Goal: Task Accomplishment & Management: Use online tool/utility

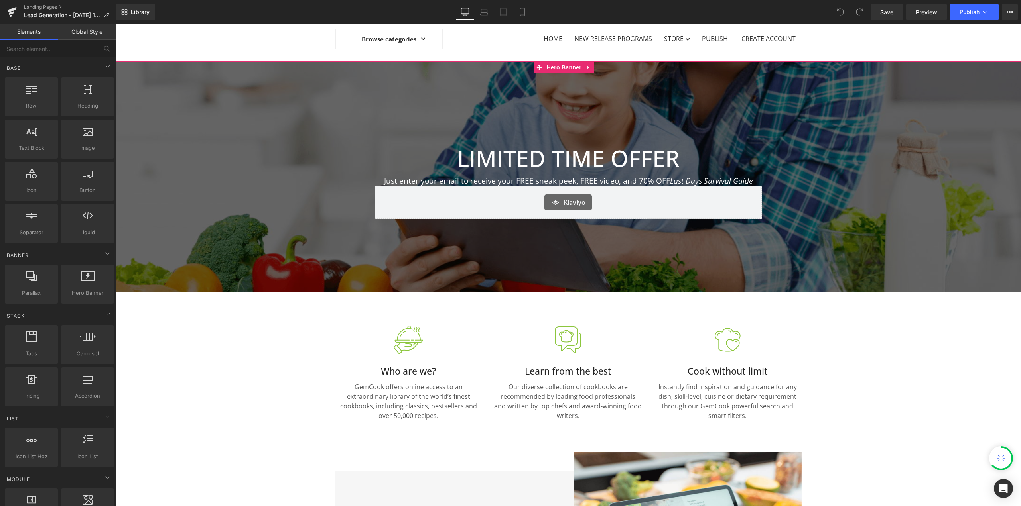
scroll to position [106, 0]
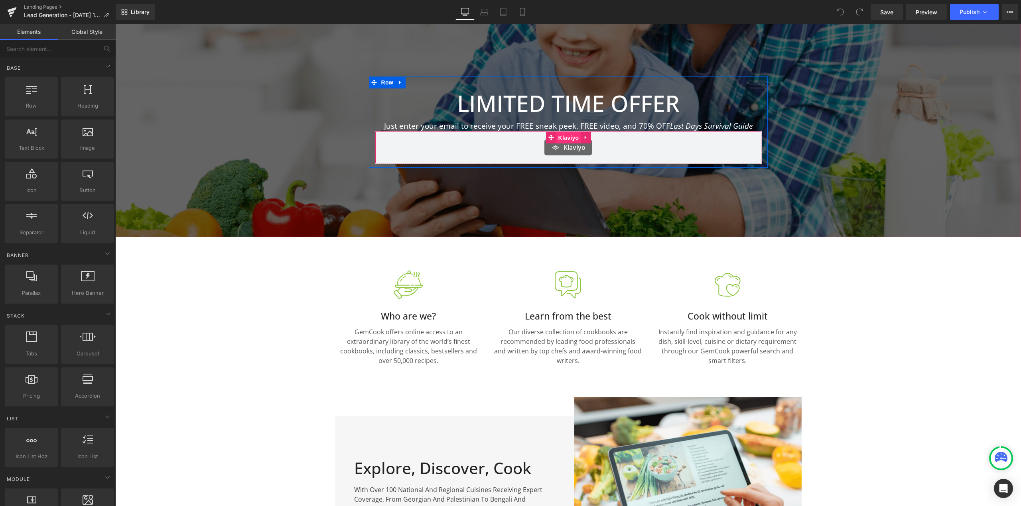
click at [568, 142] on span "Klaviyo" at bounding box center [568, 138] width 25 height 12
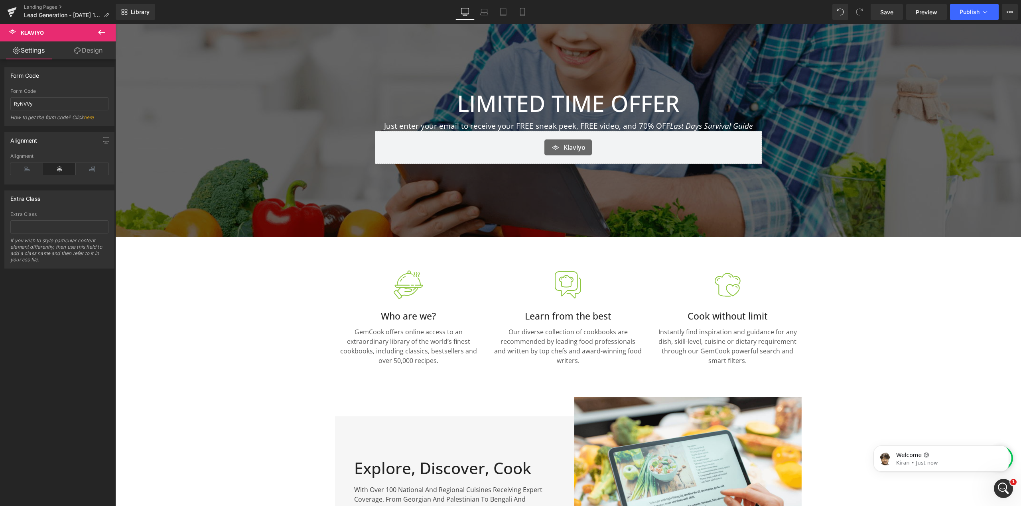
scroll to position [0, 0]
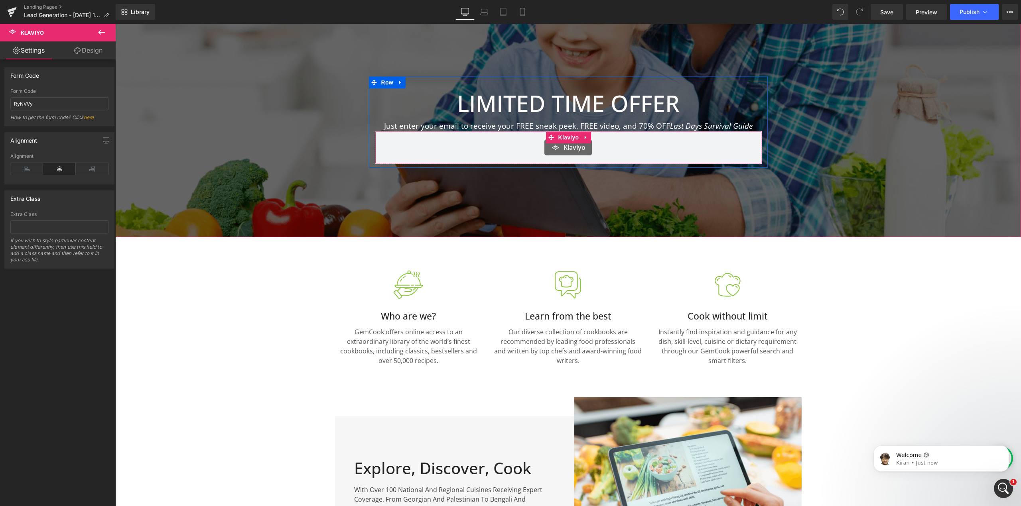
click at [565, 148] on span "Klaviyo" at bounding box center [574, 148] width 22 height 10
click at [1007, 10] on icon at bounding box center [1009, 12] width 6 height 6
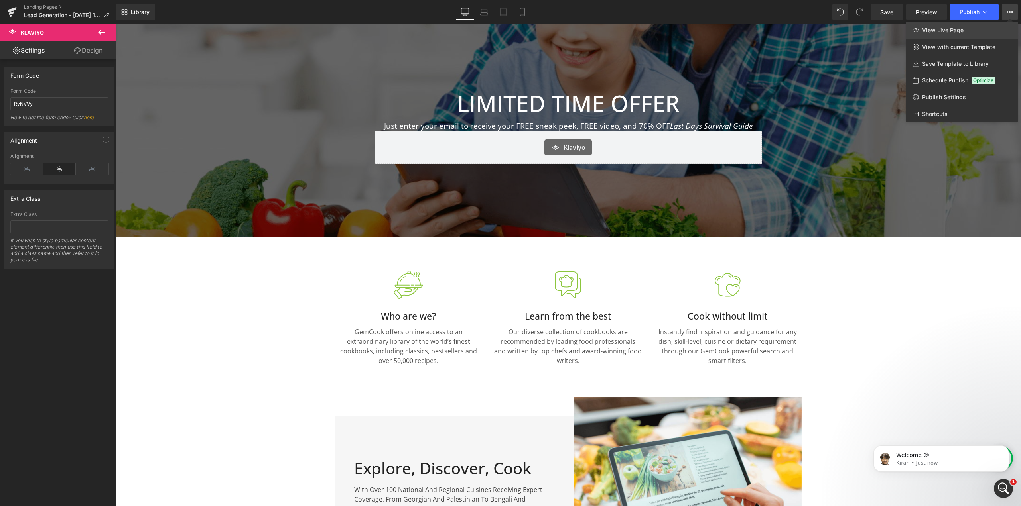
click at [969, 31] on link "View Live Page" at bounding box center [962, 30] width 112 height 17
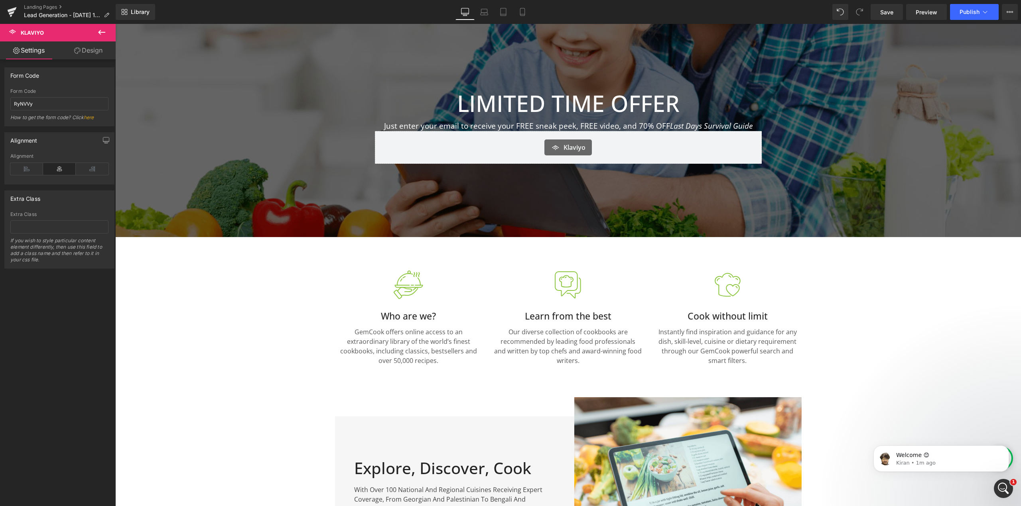
click at [100, 33] on icon at bounding box center [101, 32] width 7 height 5
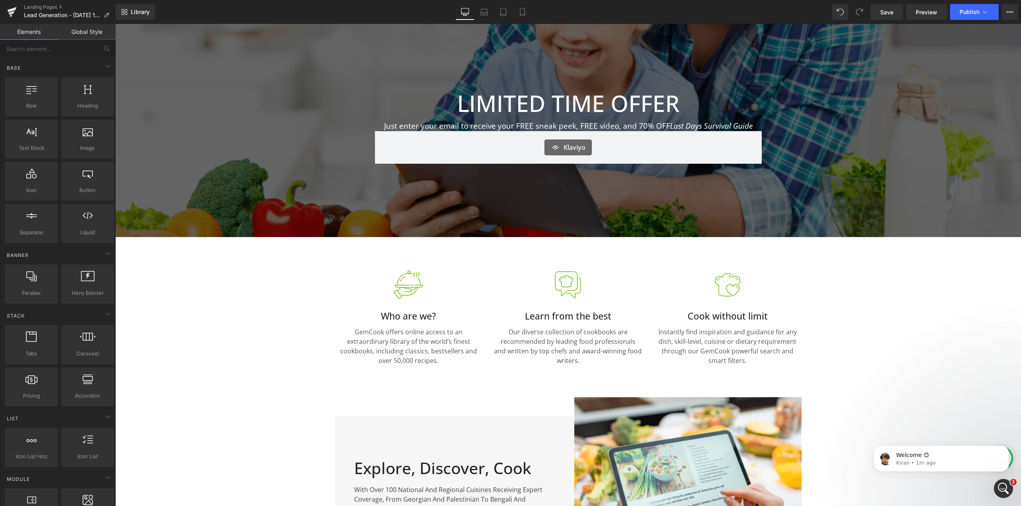
click at [80, 35] on link "Global Style" at bounding box center [87, 32] width 58 height 16
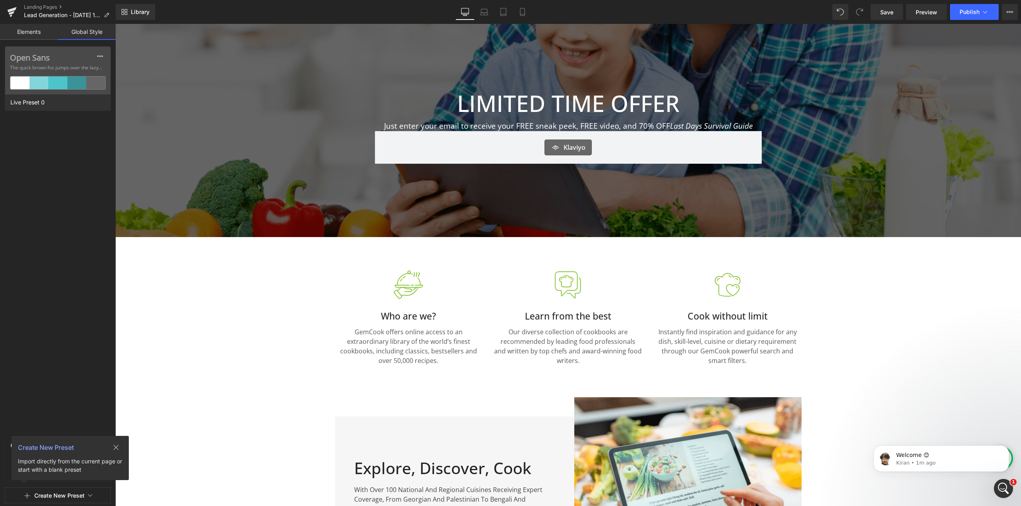
click at [38, 36] on link "Elements" at bounding box center [29, 32] width 58 height 16
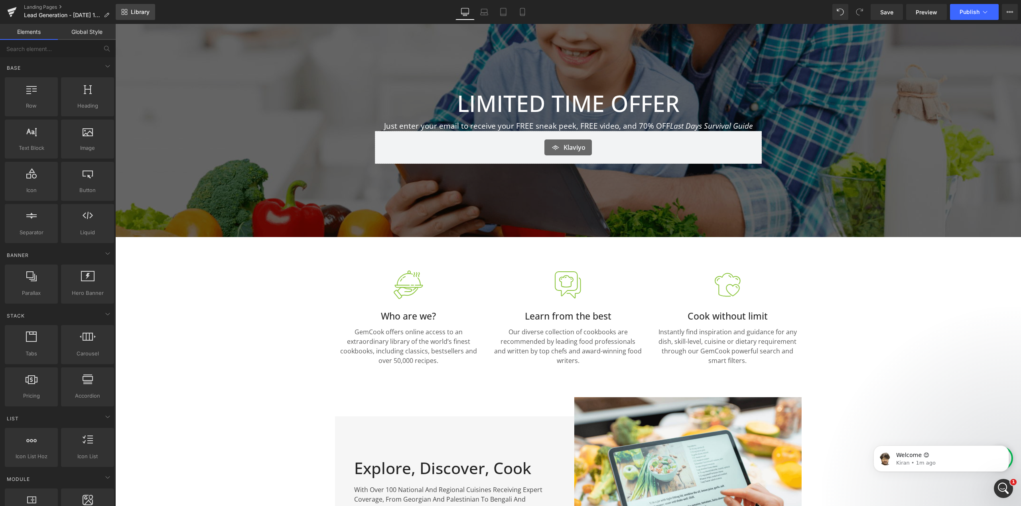
click at [132, 12] on span "Library" at bounding box center [140, 11] width 19 height 7
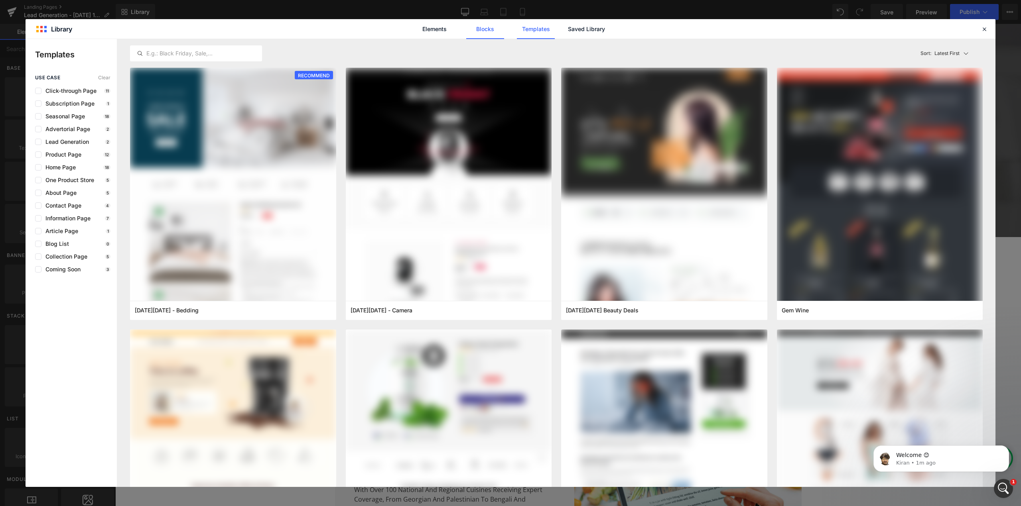
click at [480, 27] on link "Blocks" at bounding box center [485, 29] width 38 height 20
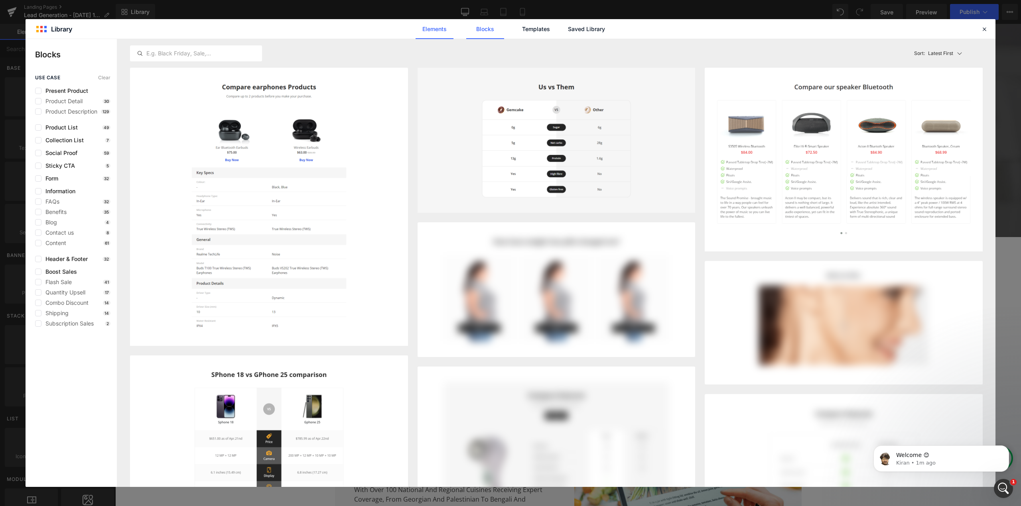
click at [426, 36] on link "Elements" at bounding box center [434, 29] width 38 height 20
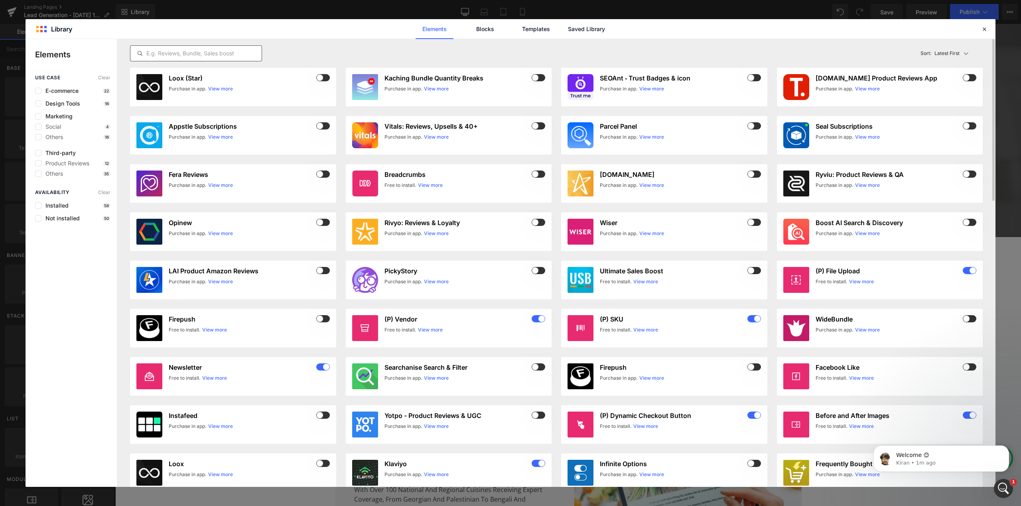
click at [202, 53] on input "text" at bounding box center [195, 54] width 131 height 10
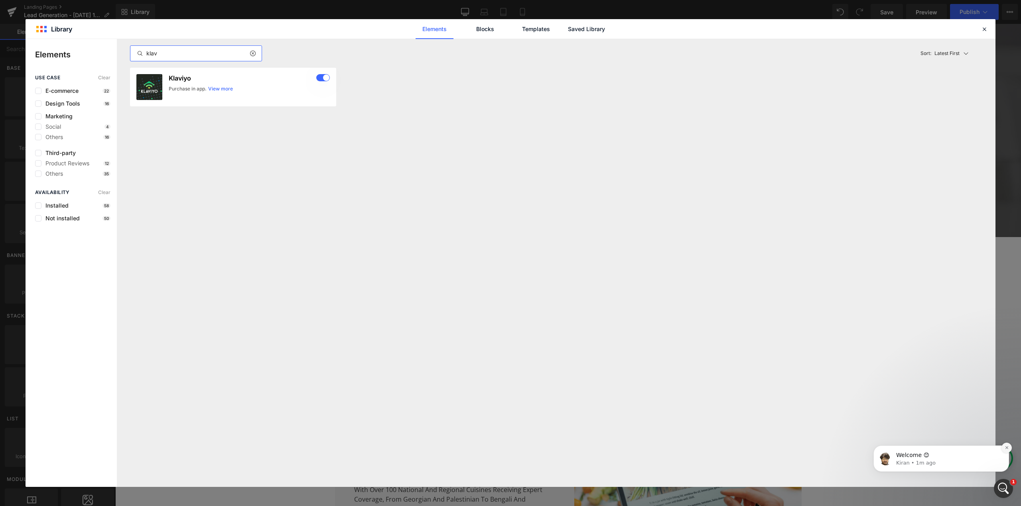
type input "klav"
click at [1006, 449] on icon "Dismiss notification" at bounding box center [1006, 448] width 3 height 3
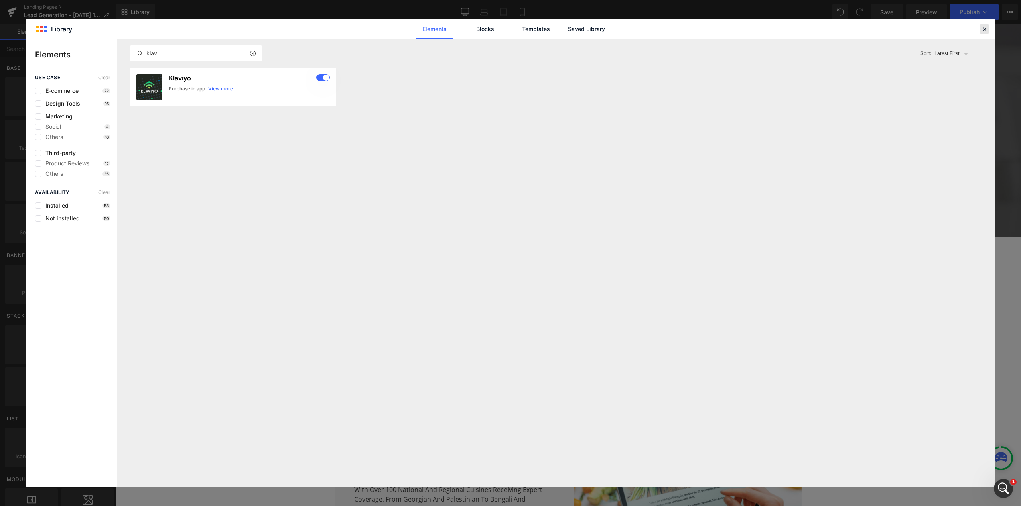
click at [984, 32] on icon at bounding box center [983, 29] width 7 height 7
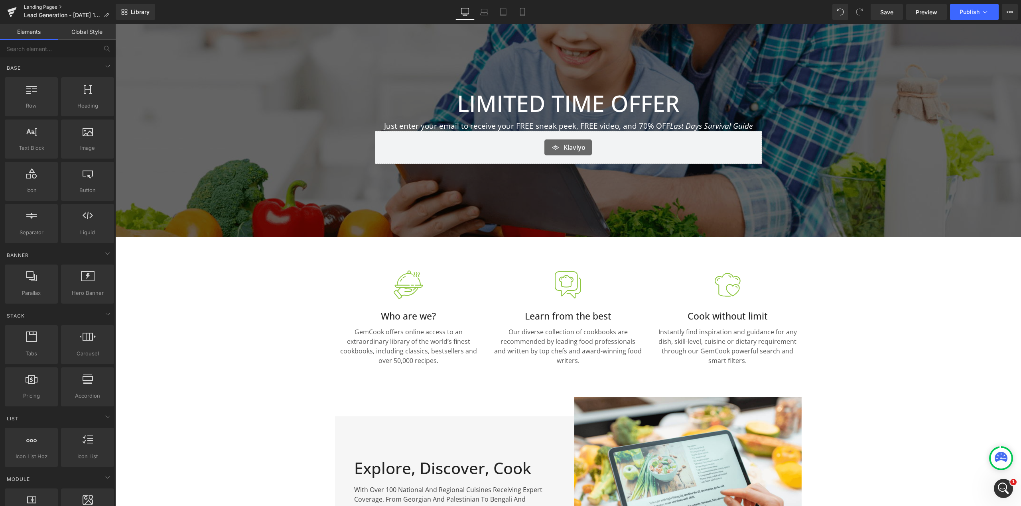
click at [27, 10] on link "Landing Pages" at bounding box center [70, 7] width 92 height 6
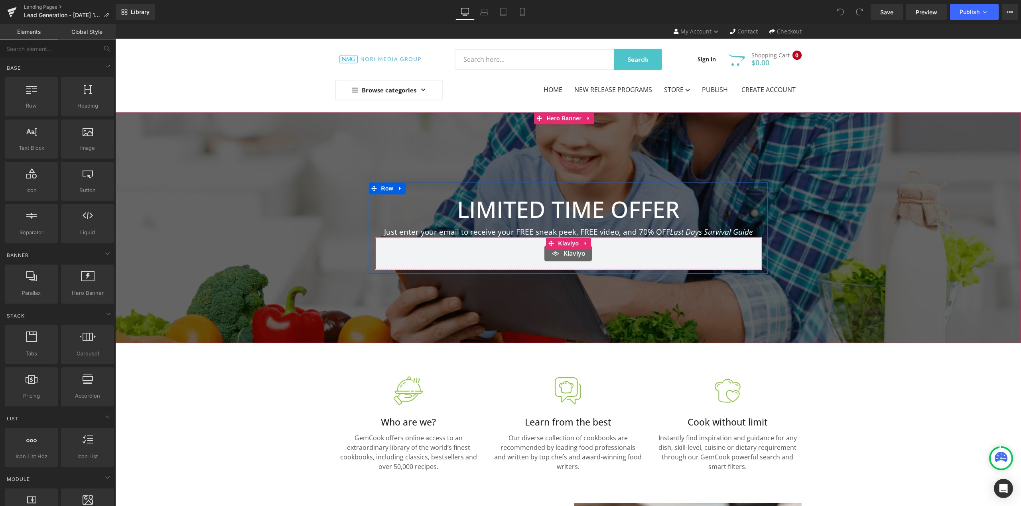
click at [592, 262] on div "Klaviyo Klaviyo" at bounding box center [568, 253] width 387 height 33
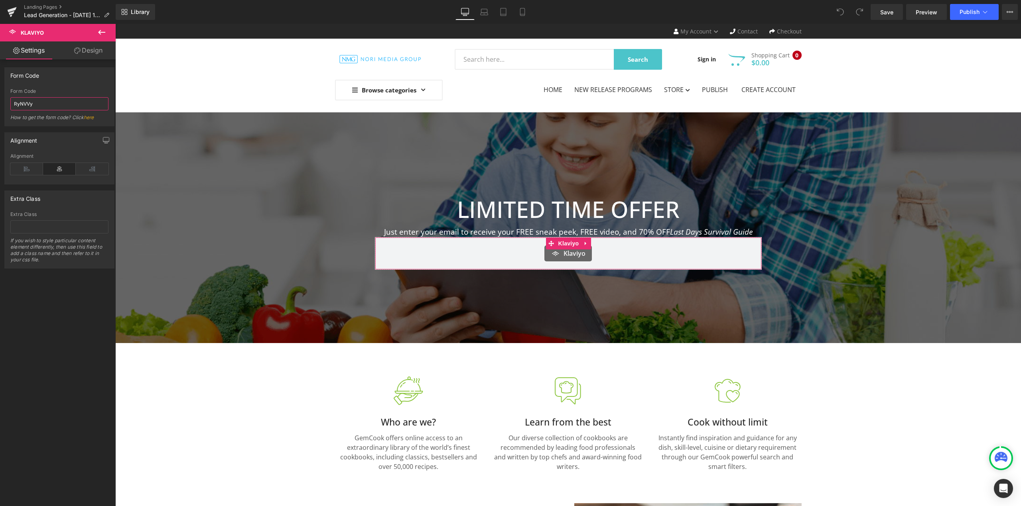
click at [53, 109] on input "RyNVVy" at bounding box center [59, 103] width 98 height 13
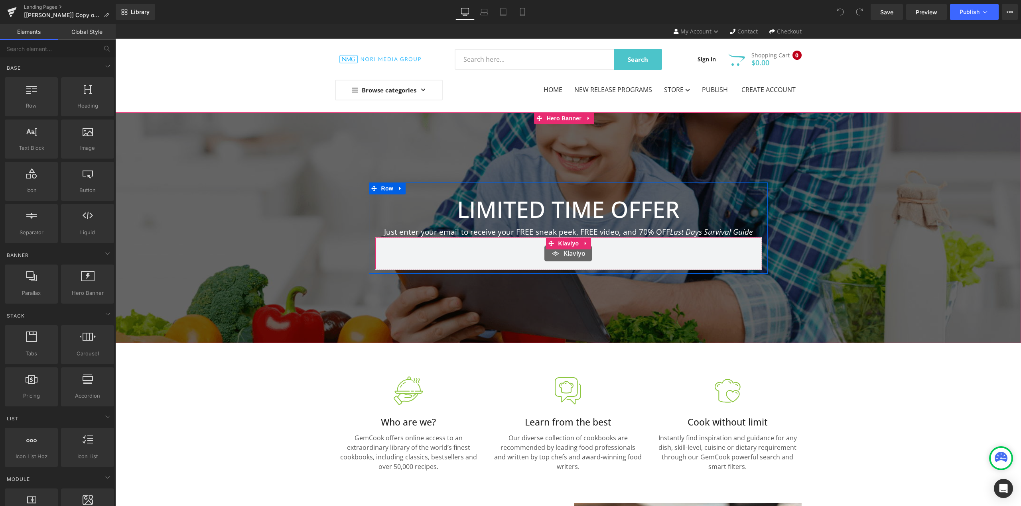
click at [592, 258] on div "Klaviyo" at bounding box center [568, 254] width 370 height 16
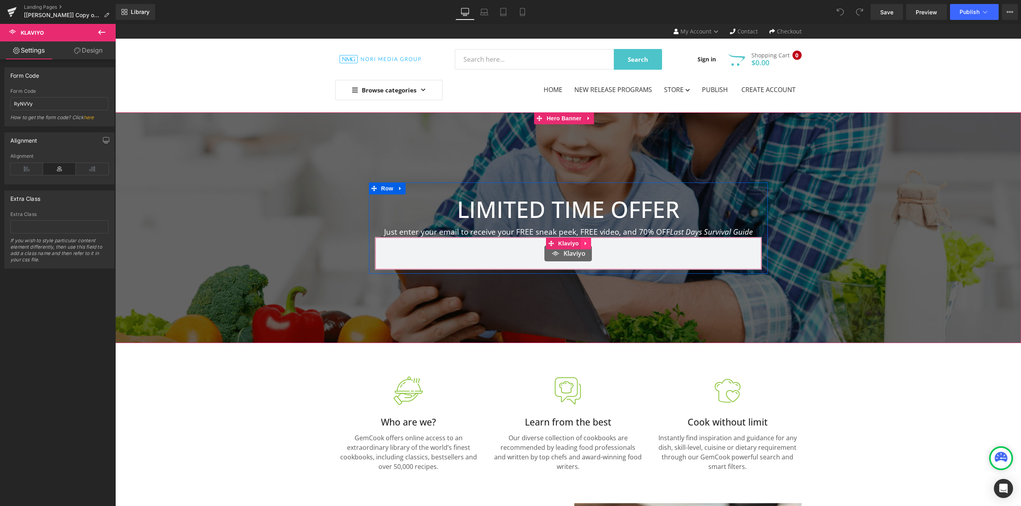
click at [583, 242] on icon at bounding box center [586, 243] width 6 height 6
click at [588, 246] on icon at bounding box center [591, 244] width 6 height 6
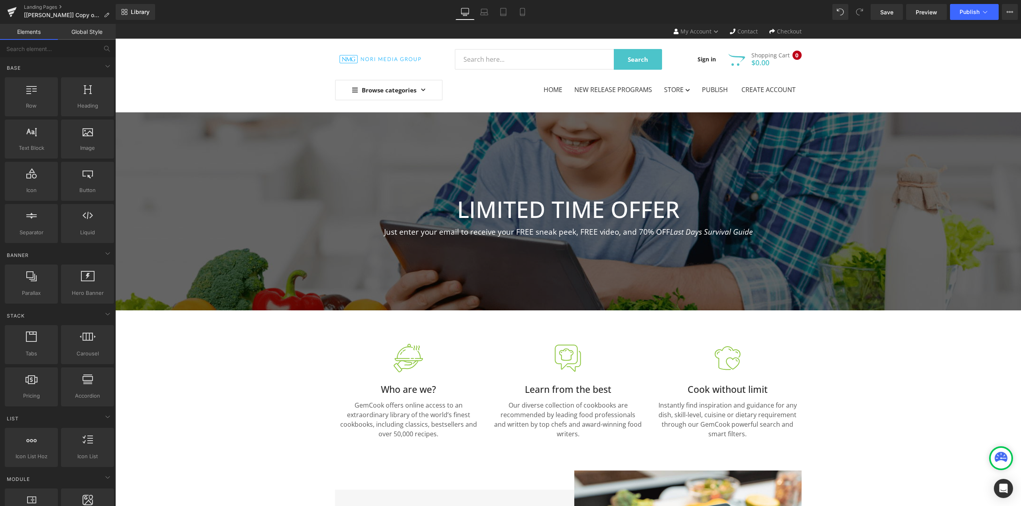
click at [55, 59] on div "Base Row rows, columns, layouts, div Heading headings, titles, h1,h2,h3,h4,h5,h…" at bounding box center [59, 150] width 112 height 187
click at [65, 70] on div "Base" at bounding box center [59, 68] width 112 height 16
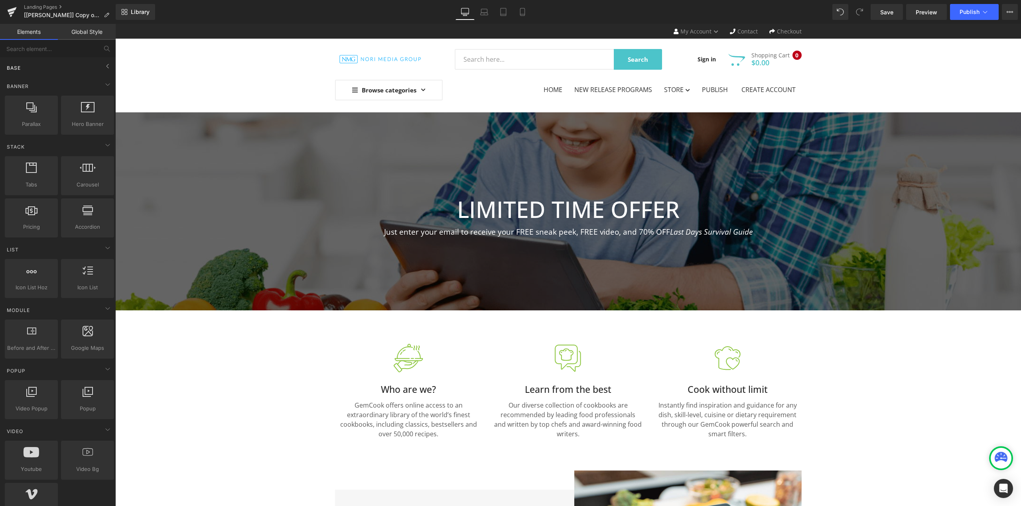
click at [65, 70] on div "Base" at bounding box center [59, 68] width 112 height 16
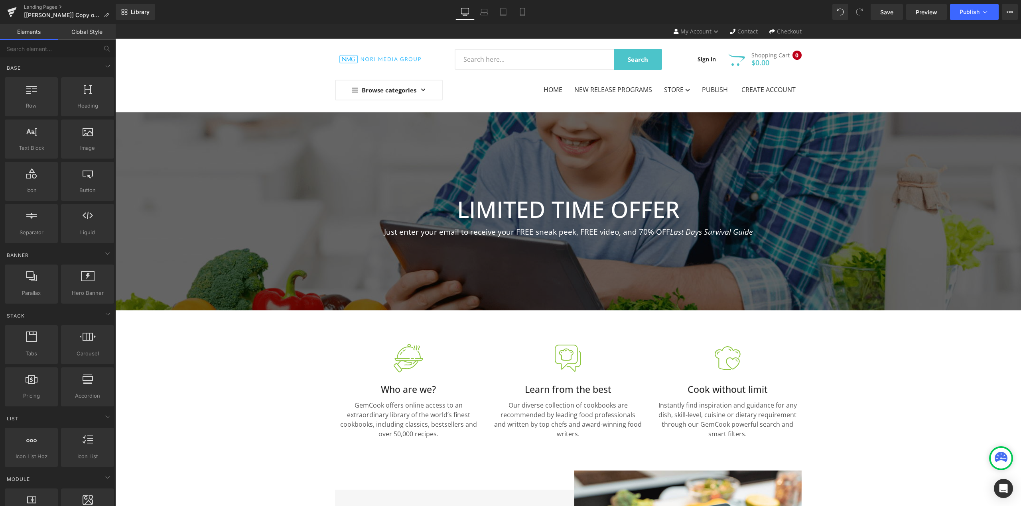
click at [91, 31] on link "Global Style" at bounding box center [87, 32] width 58 height 16
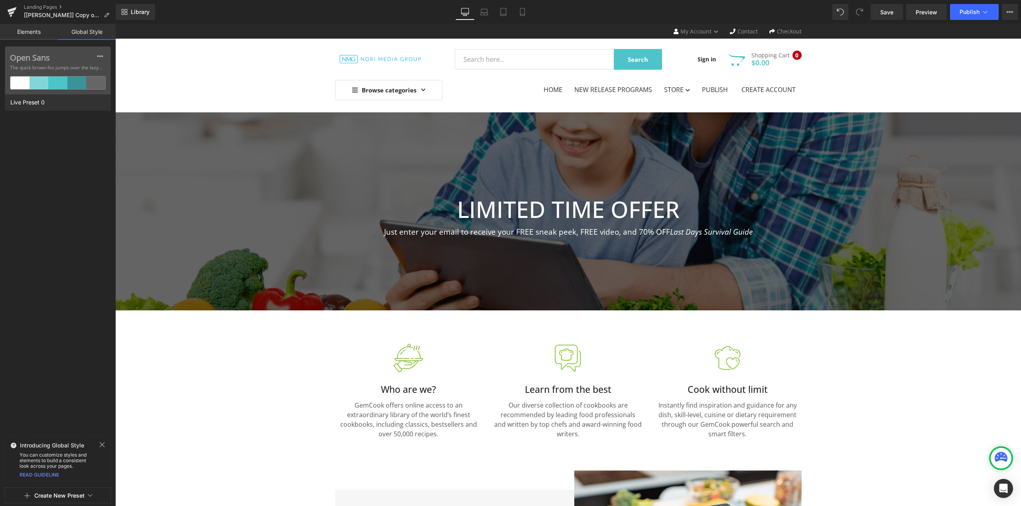
click at [47, 37] on link "Elements" at bounding box center [29, 32] width 58 height 16
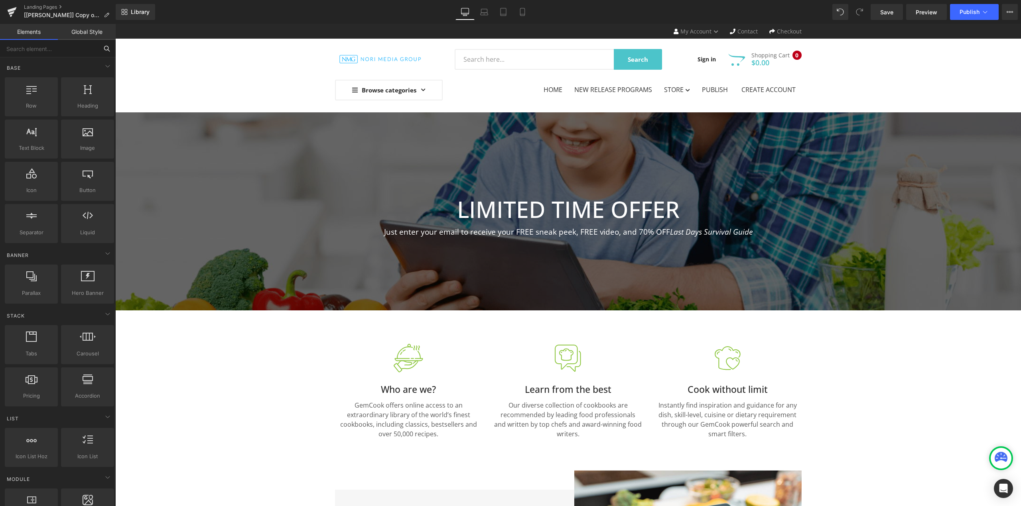
click at [75, 49] on input "text" at bounding box center [49, 49] width 98 height 18
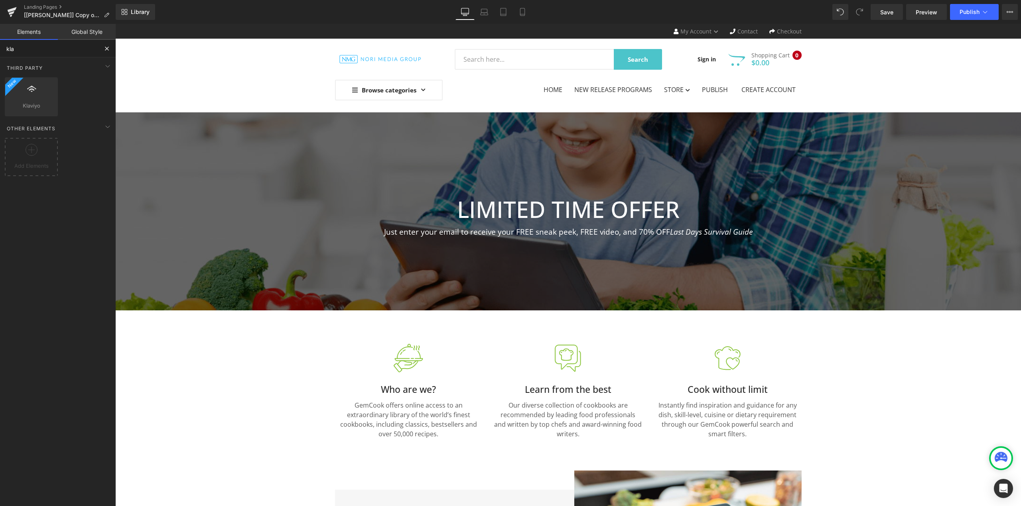
type input "klav"
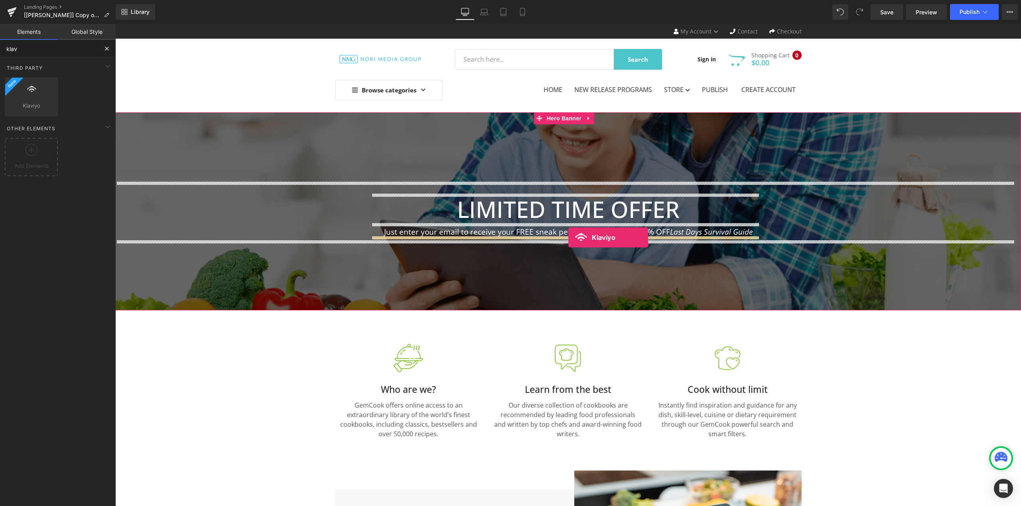
drag, startPoint x: 150, startPoint y: 118, endPoint x: 568, endPoint y: 238, distance: 435.4
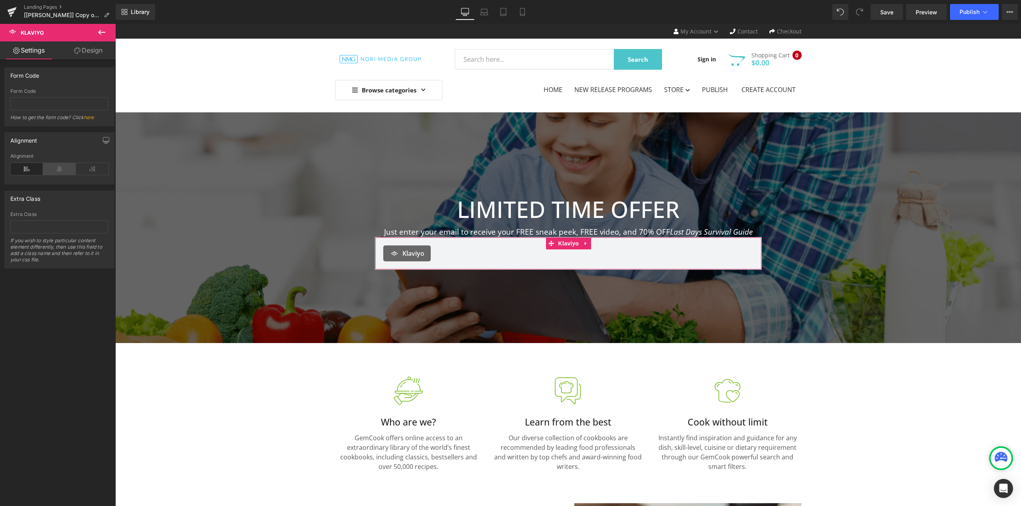
click at [63, 169] on icon at bounding box center [59, 169] width 33 height 12
click at [57, 101] on input "text" at bounding box center [59, 103] width 98 height 13
paste input "RyNVVy"
type input "RyNVVy"
click at [71, 88] on div "Form Code RyNVVy Form Code RyNVVy How to get the form code? Click here" at bounding box center [59, 96] width 110 height 59
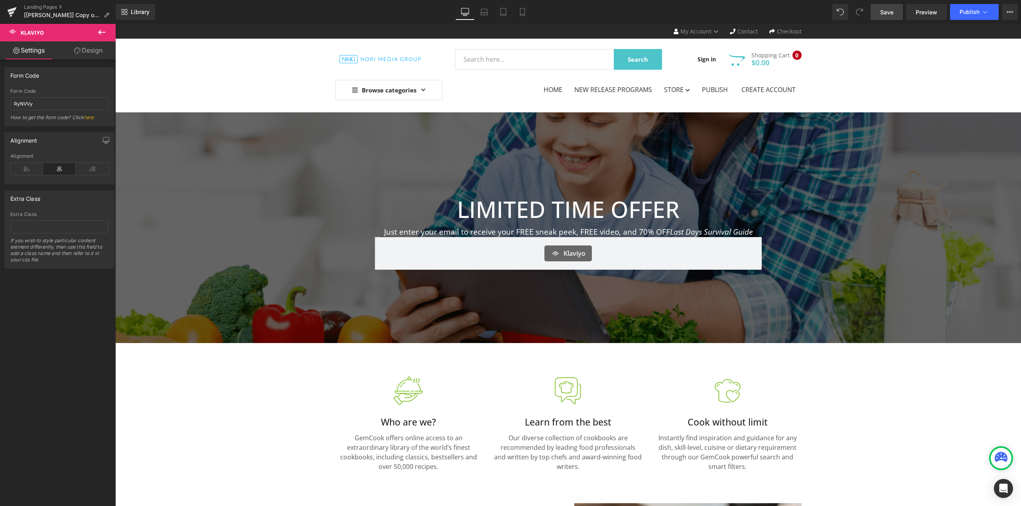
click at [890, 8] on span "Save" at bounding box center [886, 12] width 13 height 8
click at [919, 15] on span "Preview" at bounding box center [926, 12] width 22 height 8
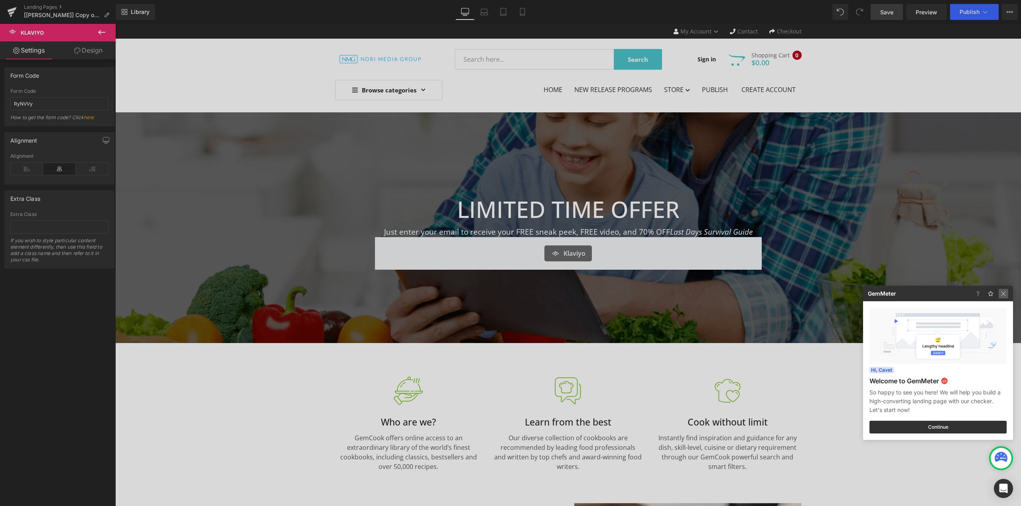
click at [999, 293] on img at bounding box center [1003, 294] width 10 height 10
